Goal: Information Seeking & Learning: Find specific fact

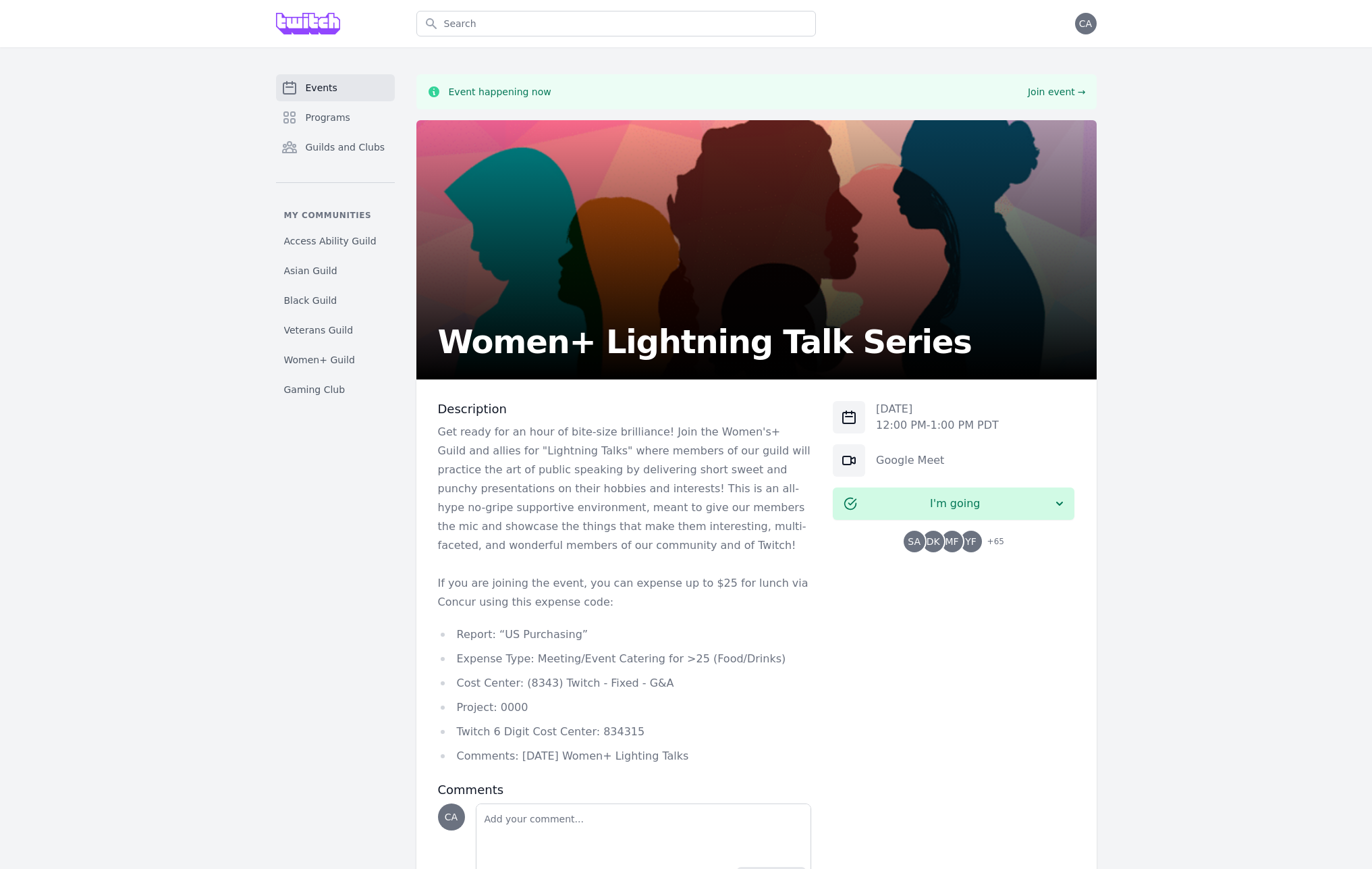
click at [1196, 461] on div "Events Programs Guilds and Clubs My communities Access Ability Guild Asian Guil…" at bounding box center [686, 497] width 1372 height 899
drag, startPoint x: 721, startPoint y: 754, endPoint x: 518, endPoint y: 757, distance: 203.0
click at [518, 757] on li "Comments: [DATE] Women+ Lighting Talks" at bounding box center [625, 756] width 374 height 19
copy li "[DATE] Women+ Lighting Talks"
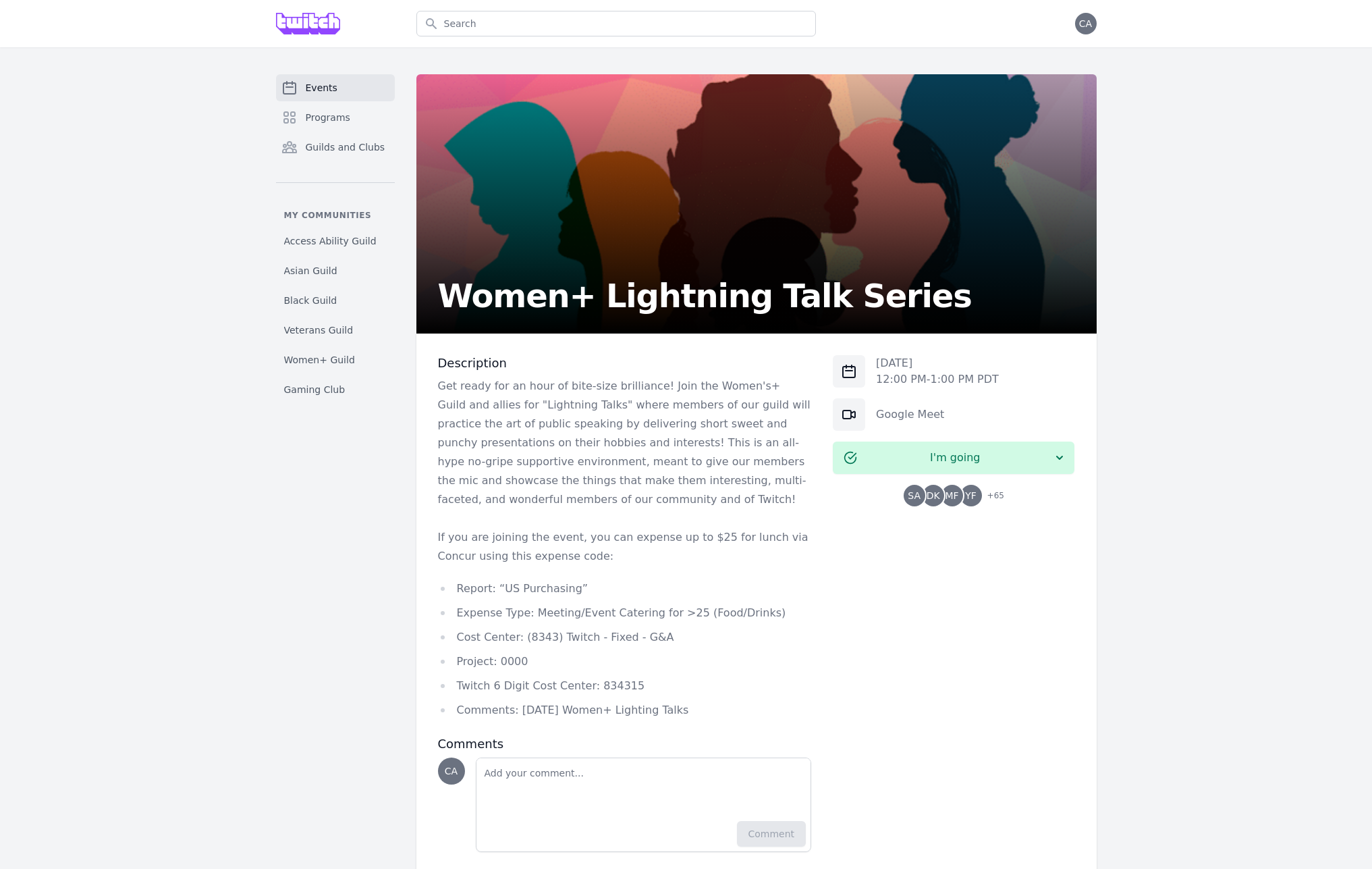
click at [605, 690] on li "Twitch 6 Digit Cost Center: 834315" at bounding box center [625, 685] width 374 height 19
copy li "834315"
drag, startPoint x: 715, startPoint y: 715, endPoint x: 513, endPoint y: 714, distance: 202.0
click at [513, 714] on li "Comments: [DATE] Women+ Lighting Talks" at bounding box center [625, 710] width 374 height 19
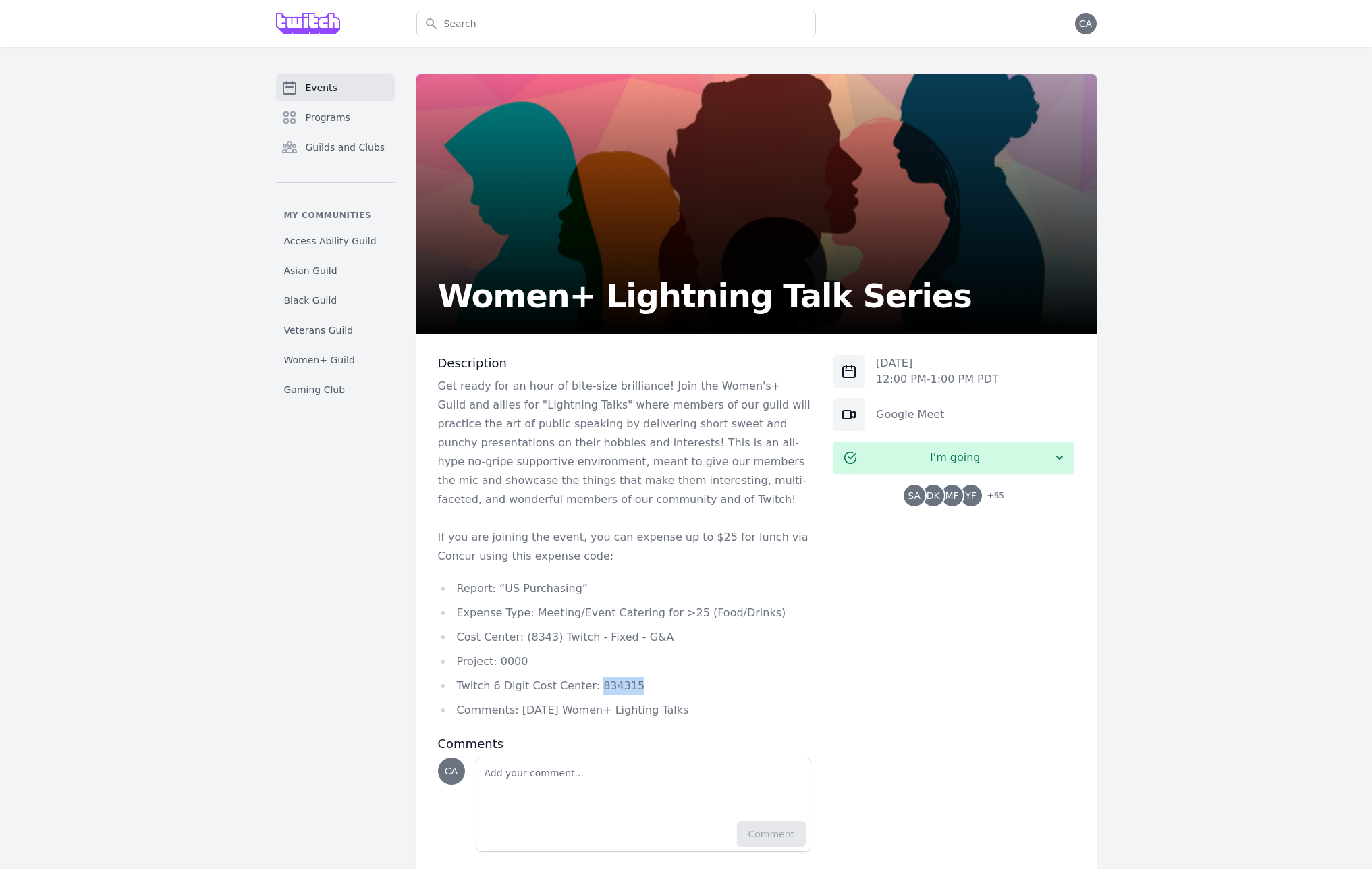
copy li "[DATE] Women+ Lighting Talks"
click at [694, 708] on li "Comments: [DATE] Women+ Lighting Talks" at bounding box center [625, 710] width 374 height 19
drag, startPoint x: 702, startPoint y: 709, endPoint x: 517, endPoint y: 715, distance: 185.1
click at [517, 715] on li "Comments: [DATE] Women+ Lighting Talks" at bounding box center [625, 710] width 374 height 19
copy li "[DATE] Women+ Lighting Talks"
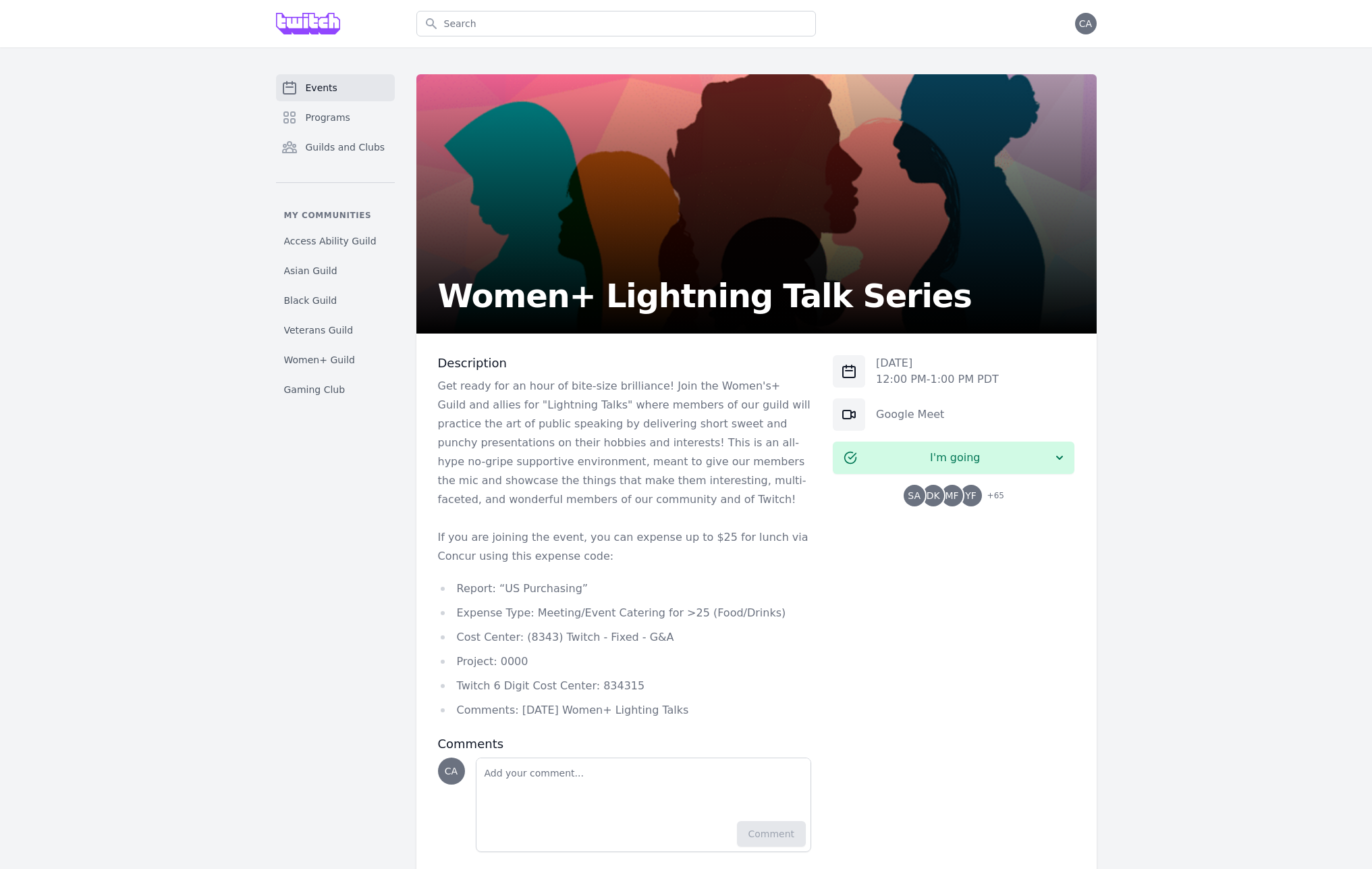
click at [1257, 210] on div "Events Programs Guilds and Clubs My communities Access Ability Guild Asian Guil…" at bounding box center [686, 474] width 1372 height 853
